Goal: Task Accomplishment & Management: Use online tool/utility

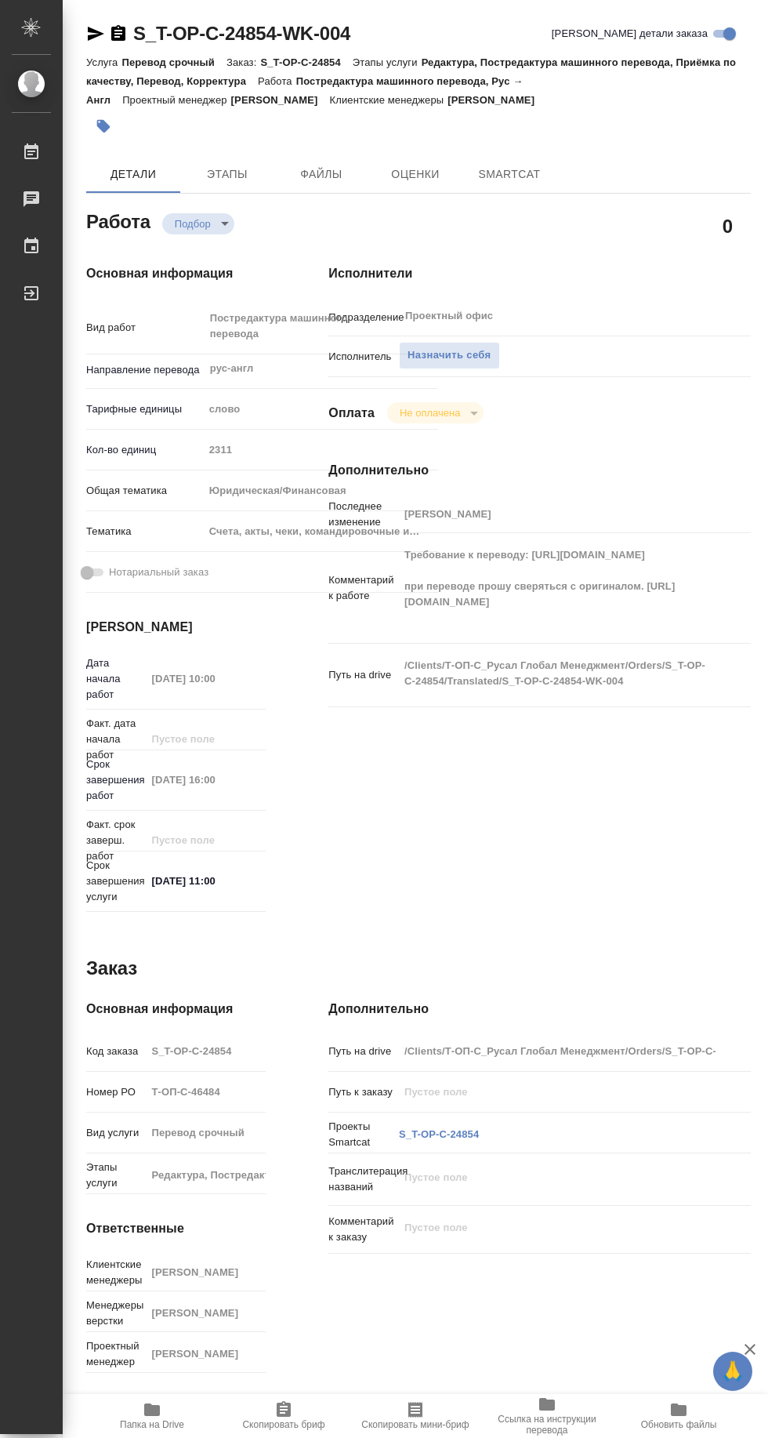
type textarea "x"
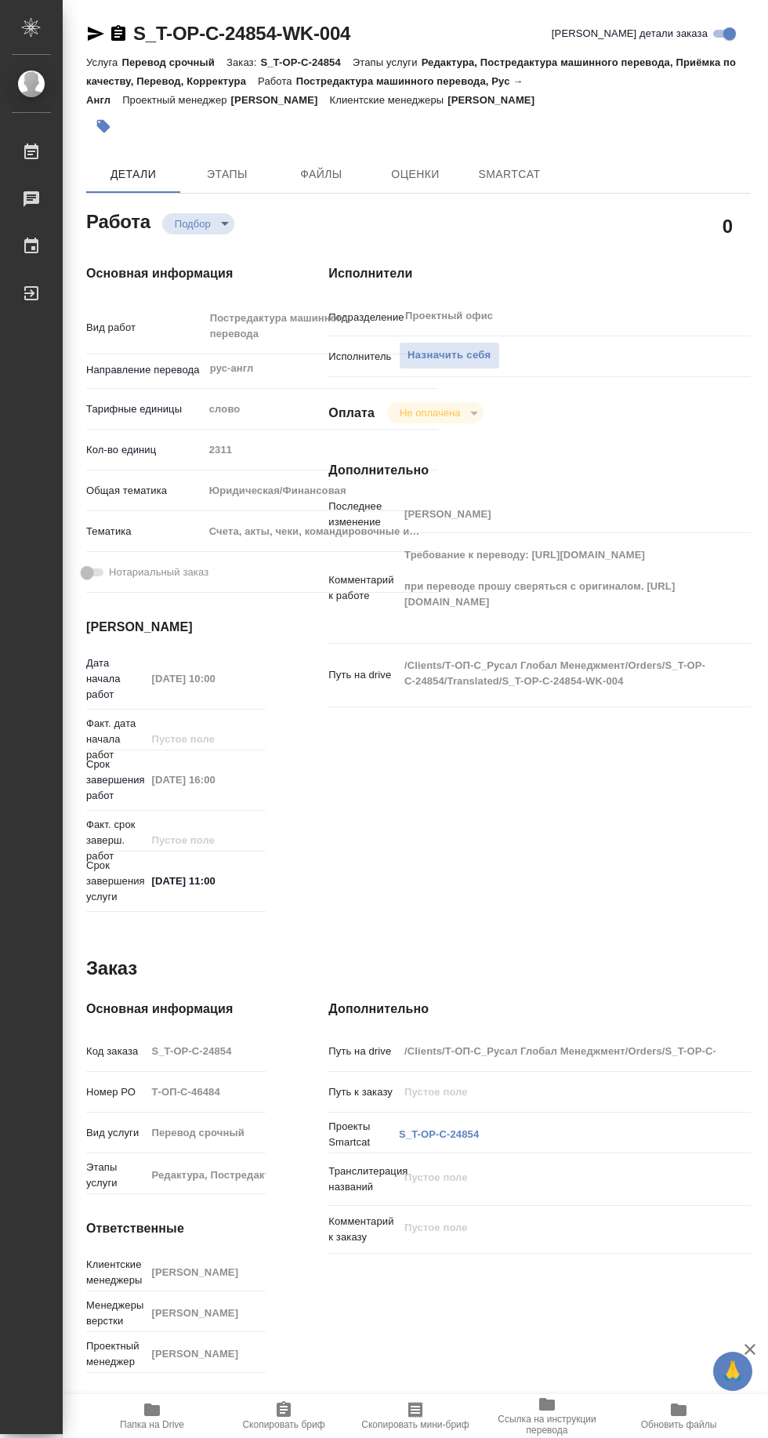
type textarea "x"
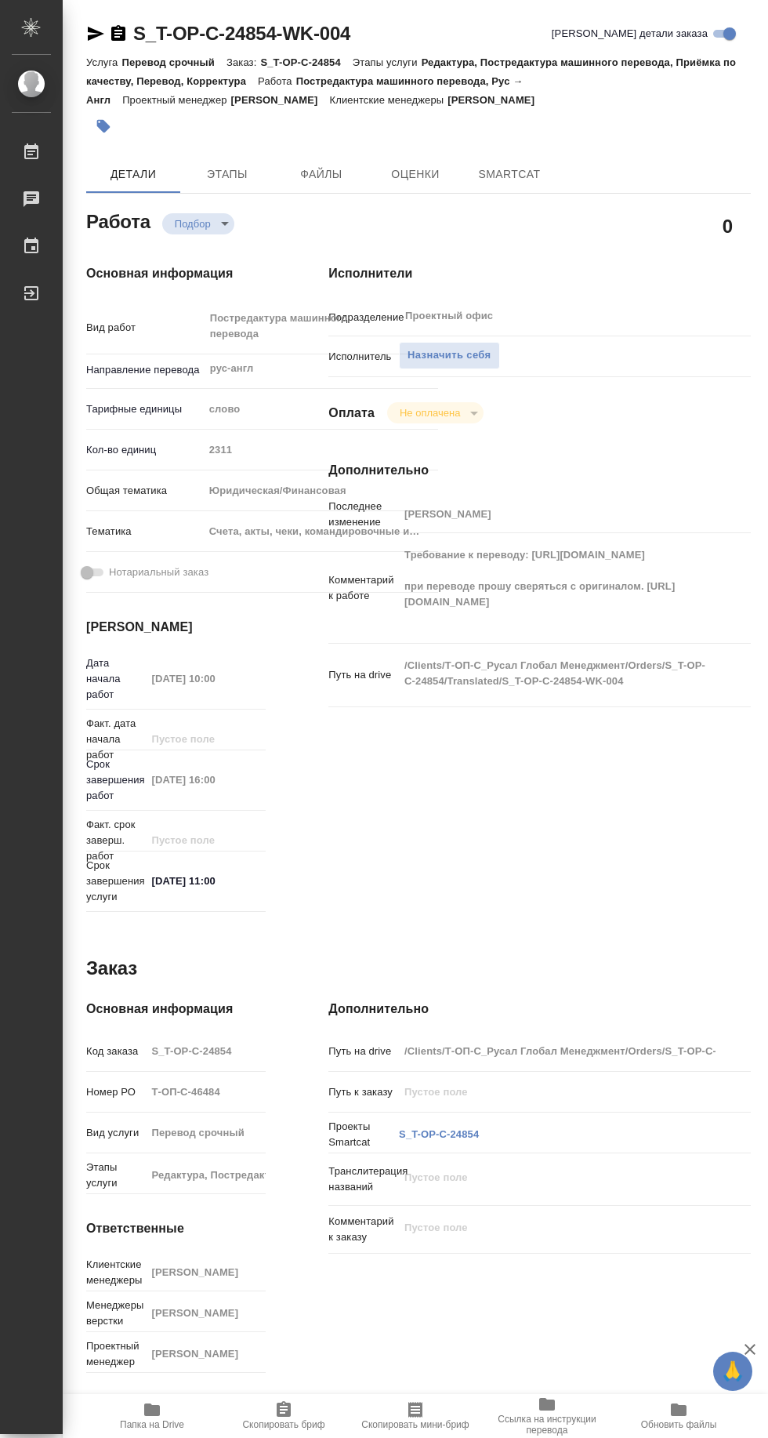
type textarea "x"
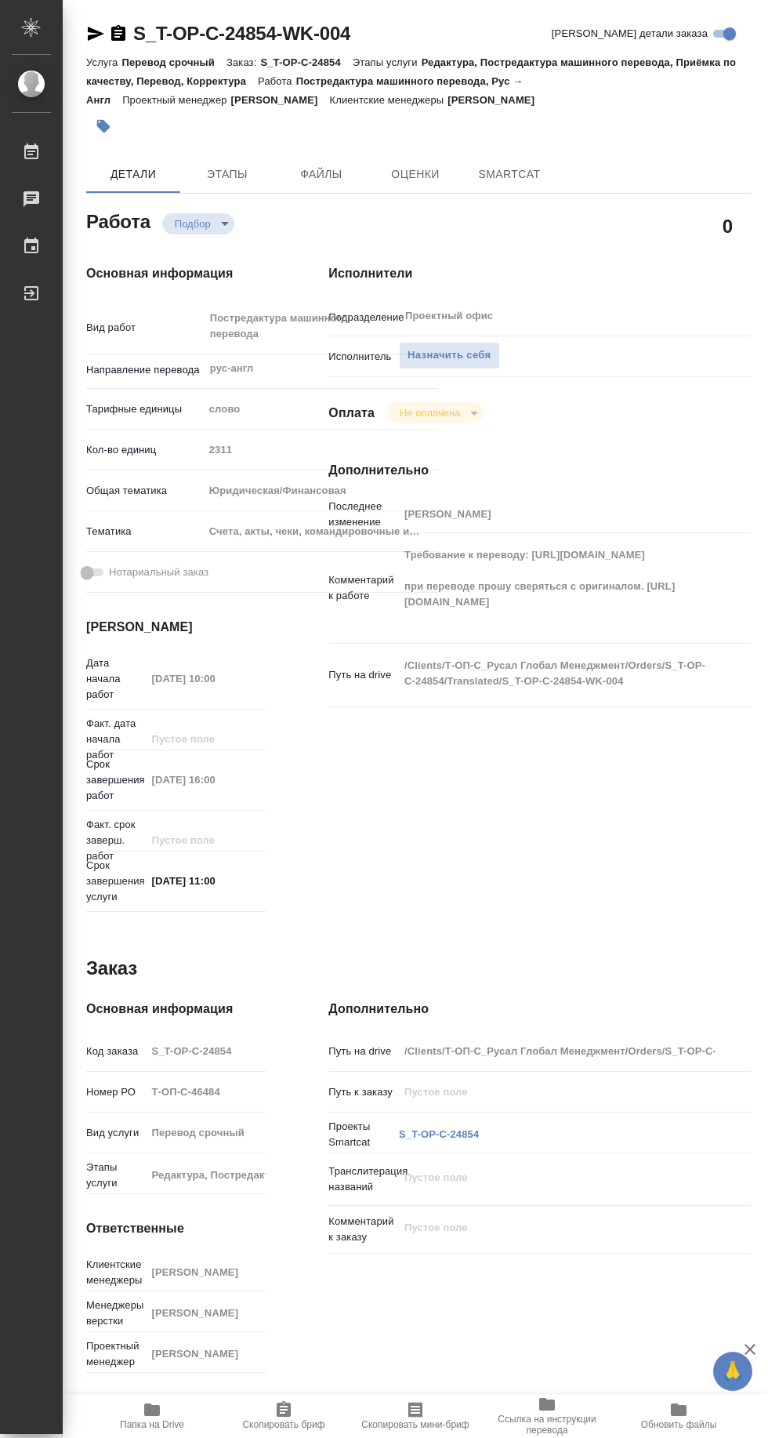
type textarea "x"
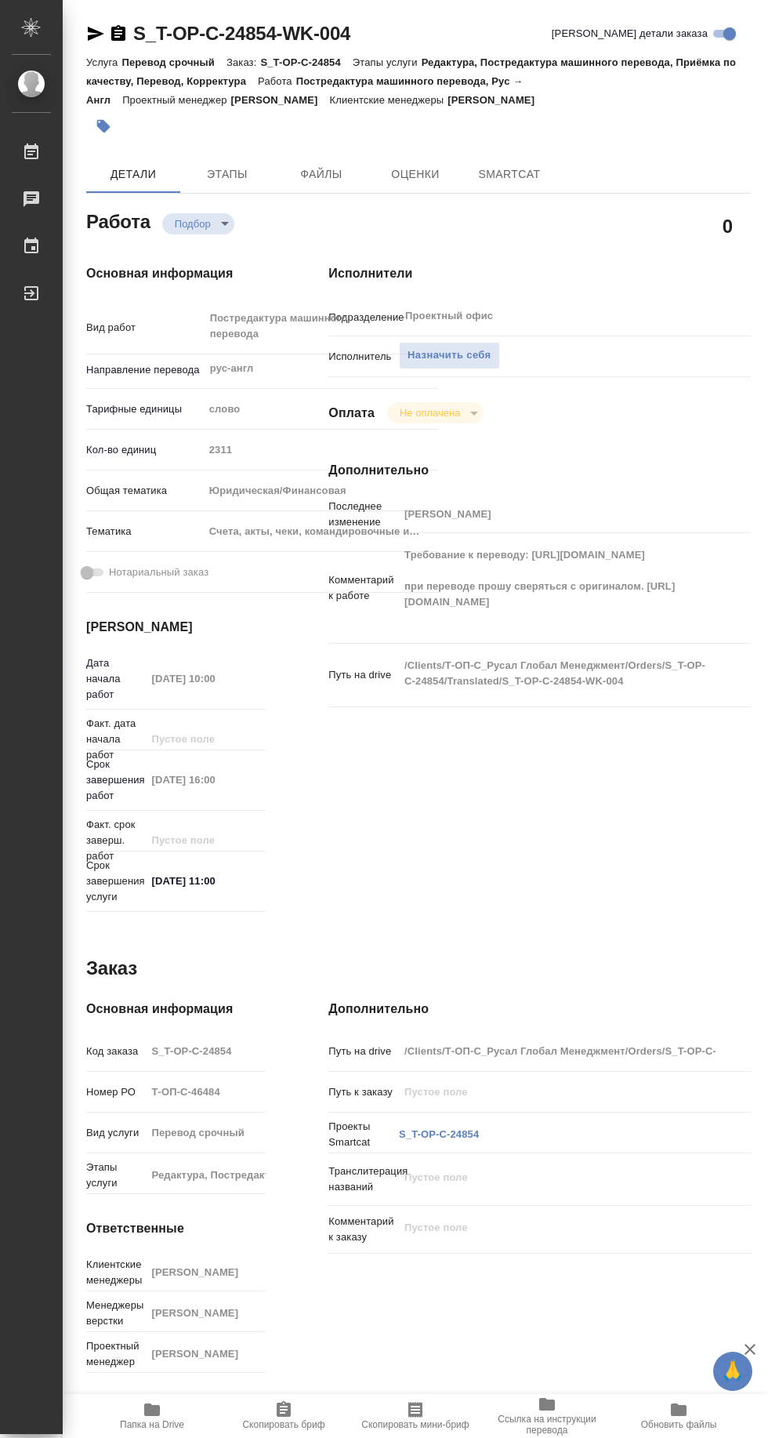
type textarea "x"
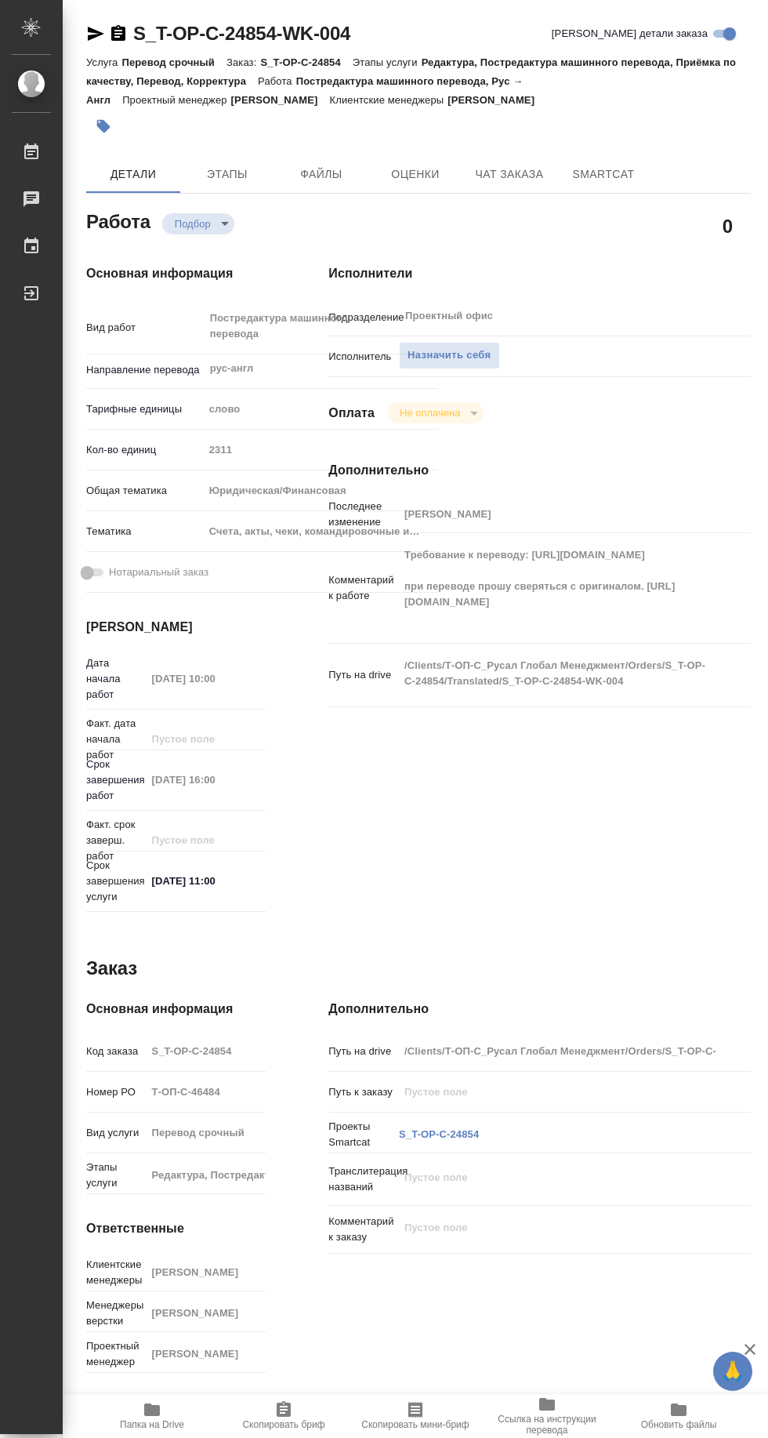
type textarea "x"
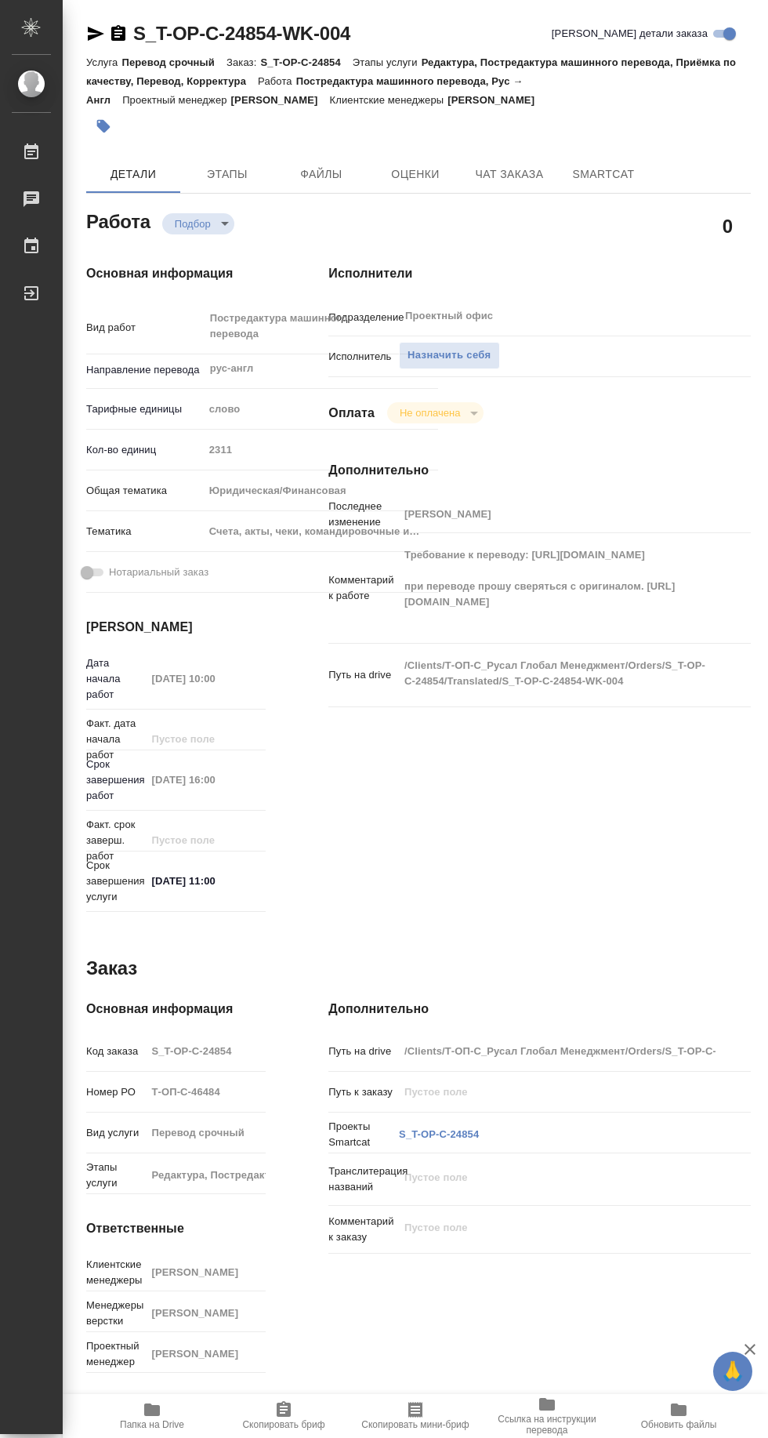
click at [164, 1423] on span "Папка на Drive" at bounding box center [152, 1424] width 64 height 11
type textarea "x"
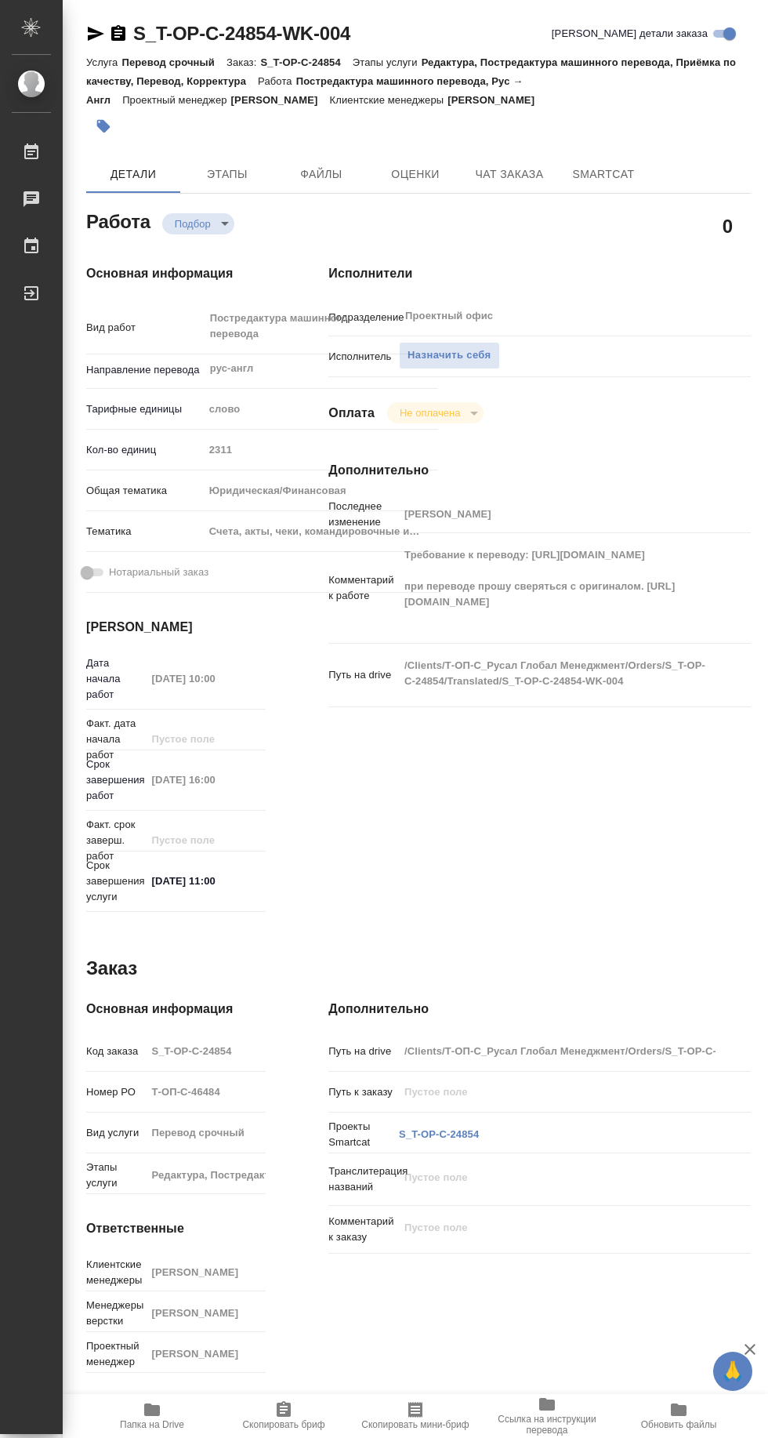
type textarea "x"
